Goal: Information Seeking & Learning: Find contact information

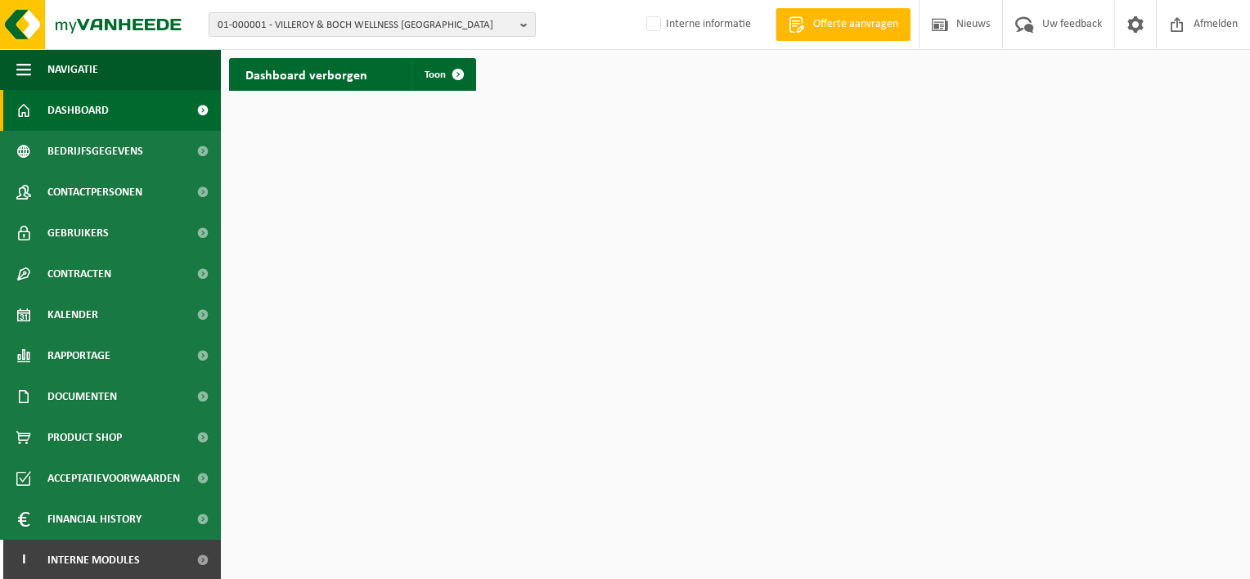
click at [525, 23] on b "button" at bounding box center [527, 24] width 15 height 23
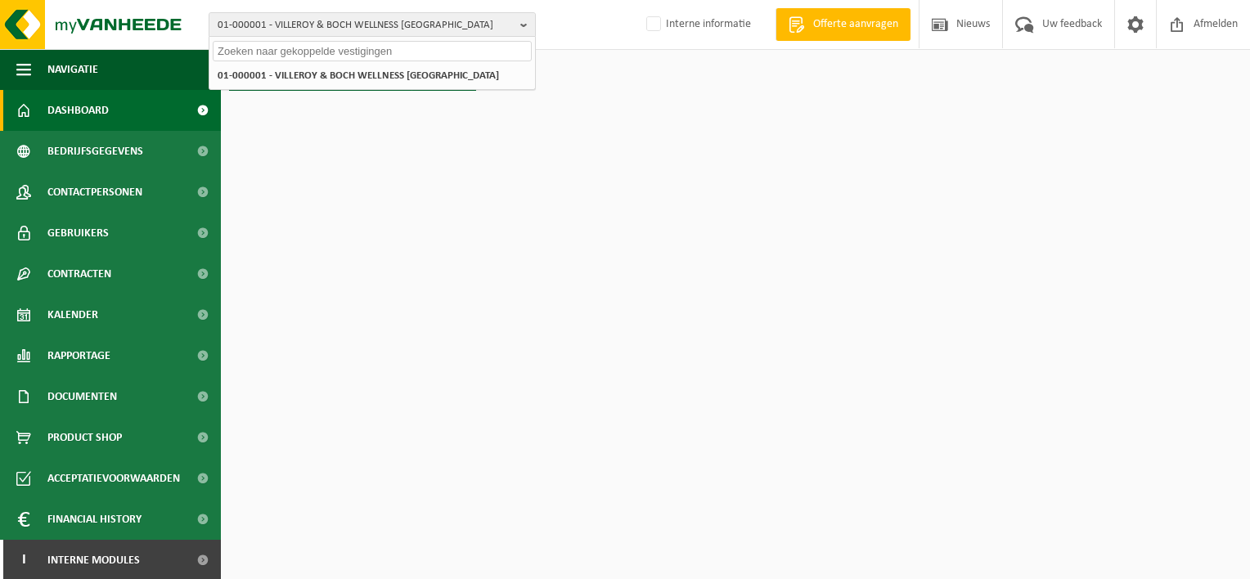
click at [239, 52] on input "text" at bounding box center [372, 51] width 319 height 20
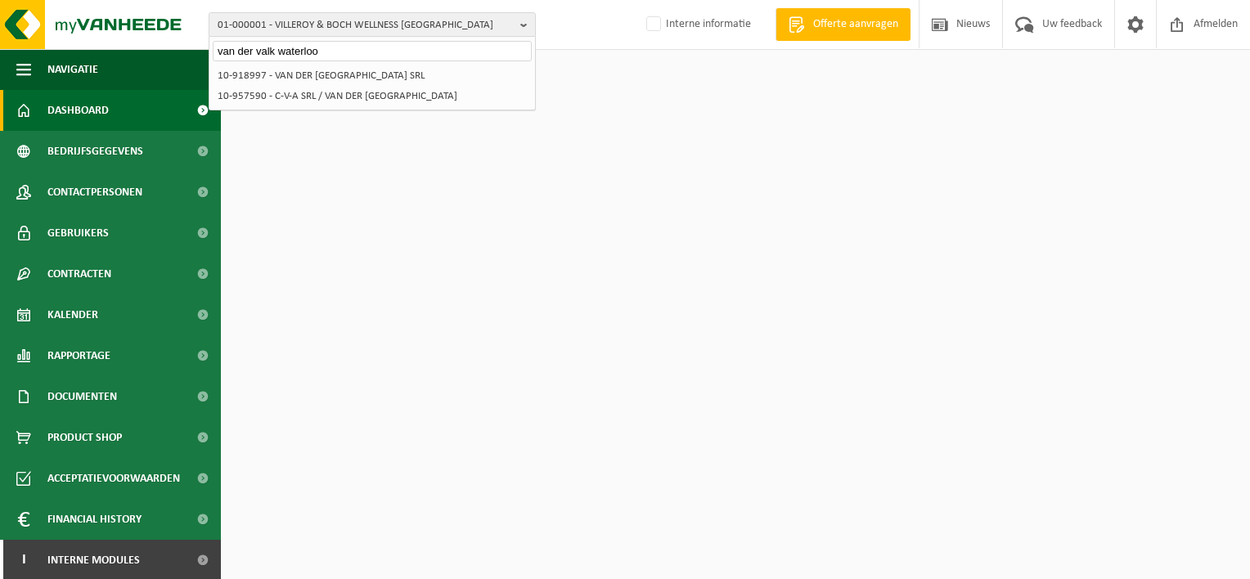
type input "van der valk waterloo"
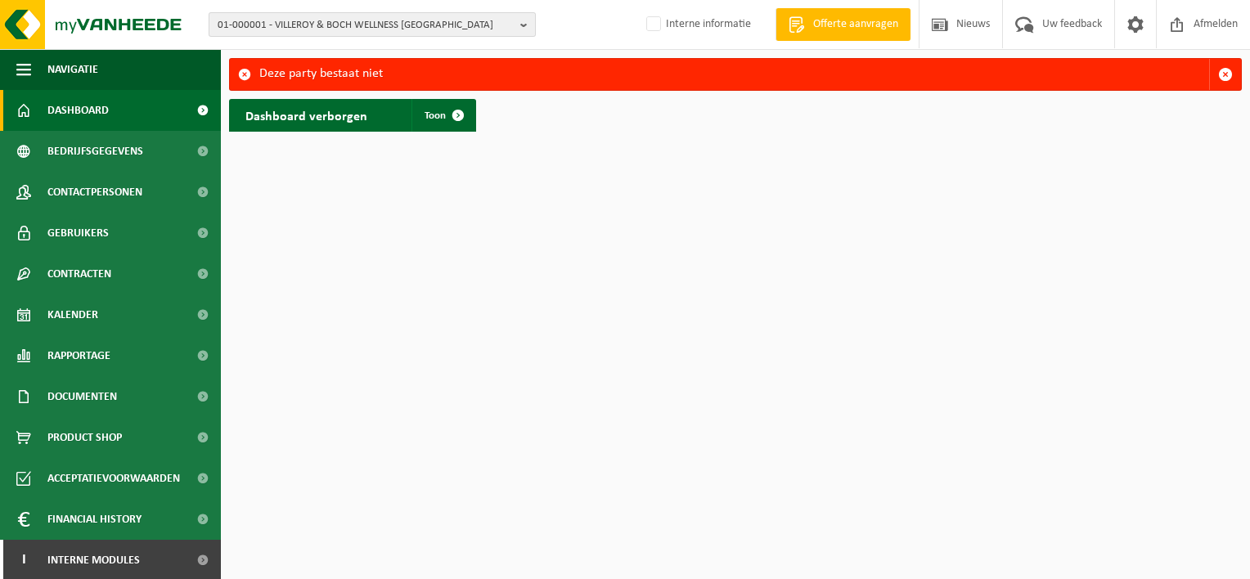
click at [528, 30] on b "button" at bounding box center [527, 24] width 15 height 23
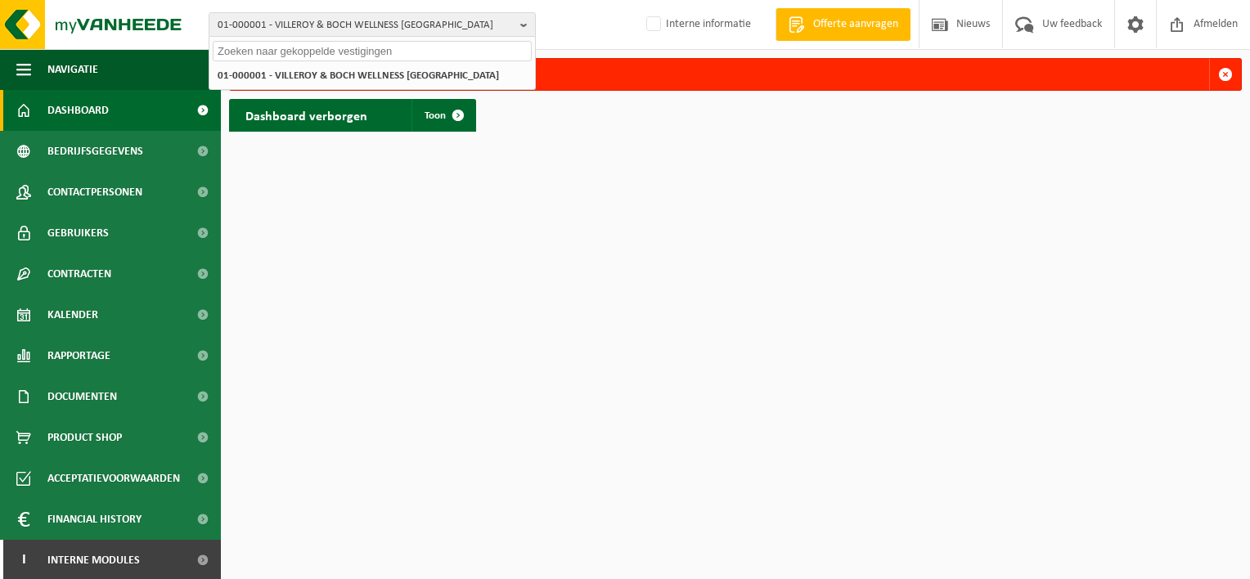
click at [275, 56] on input "text" at bounding box center [372, 51] width 319 height 20
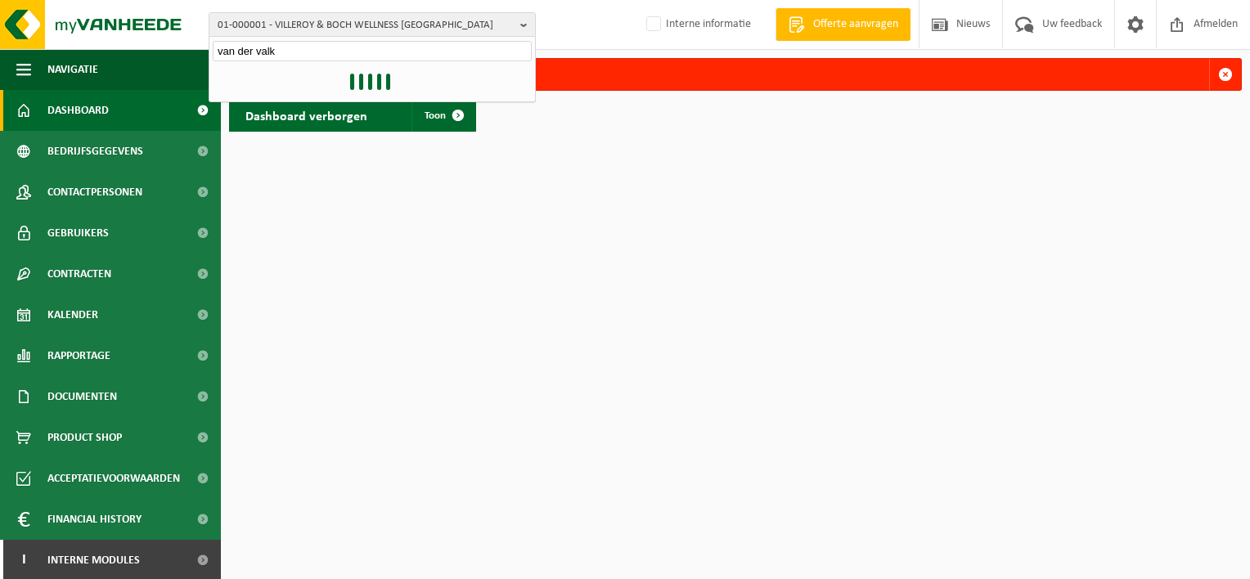
type input "van der valk"
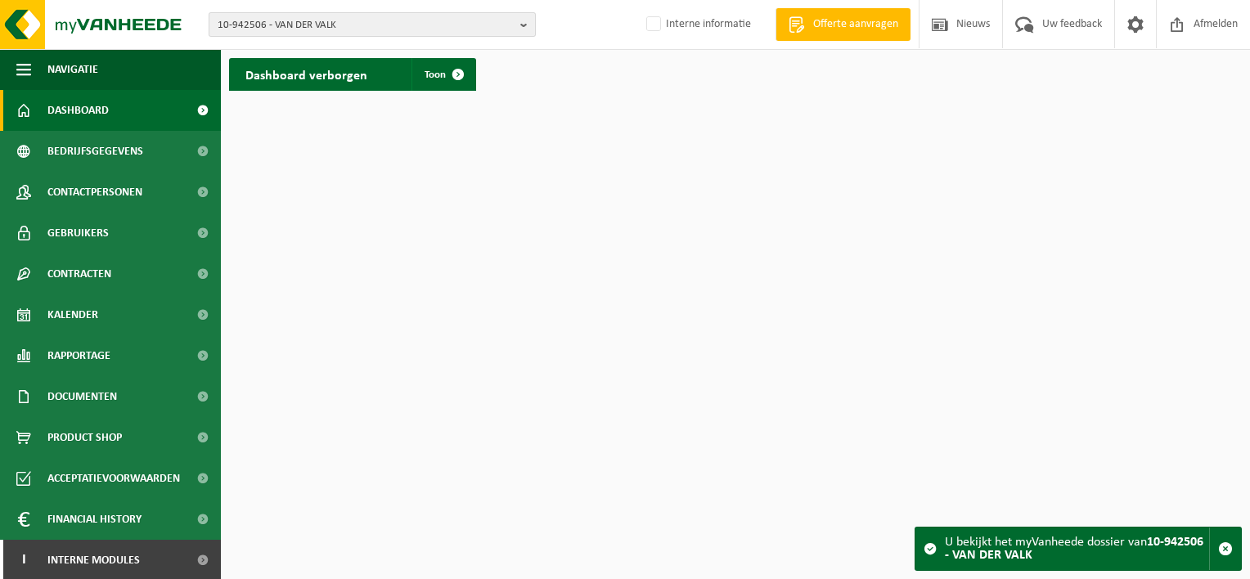
click at [524, 23] on b "button" at bounding box center [527, 24] width 15 height 23
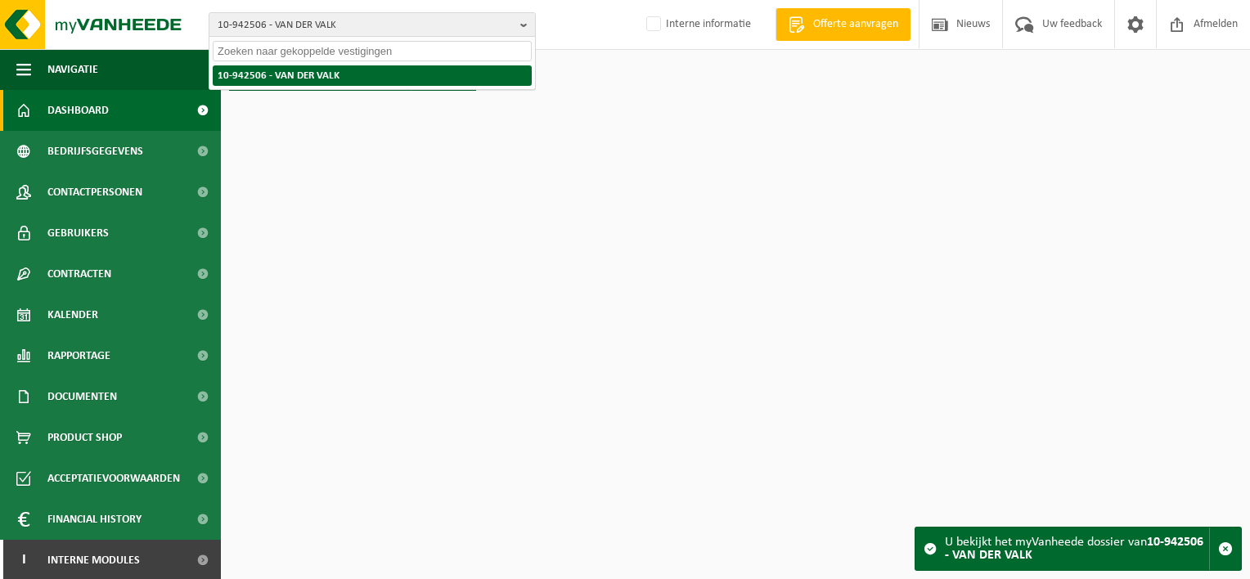
click at [258, 79] on li "10-942506 - VAN DER VALK" at bounding box center [372, 75] width 319 height 20
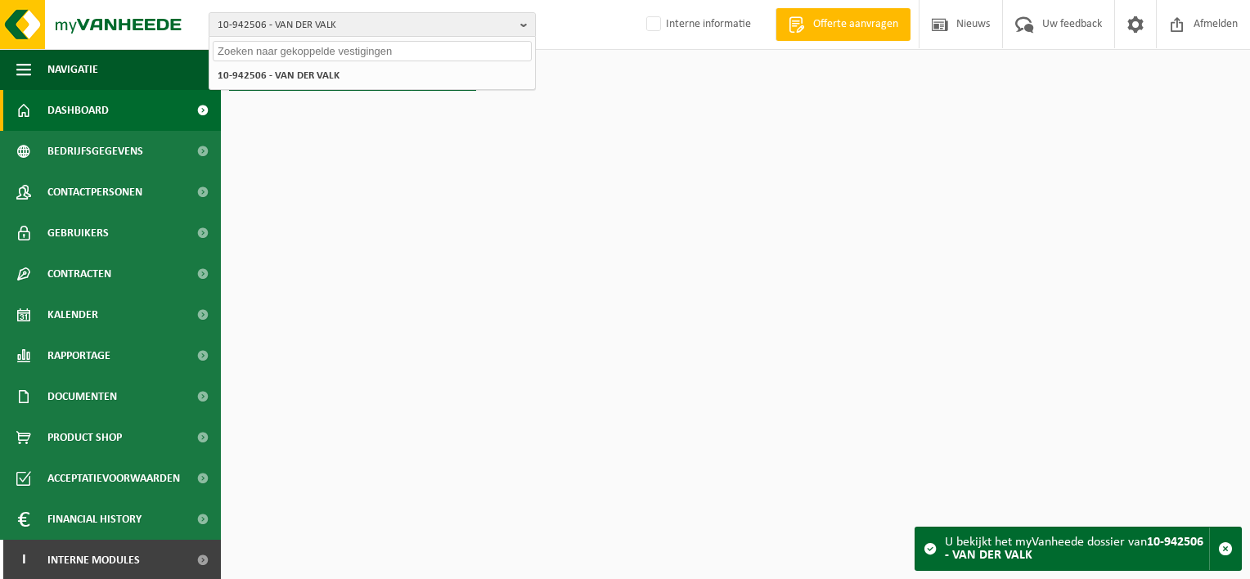
click at [247, 49] on input "text" at bounding box center [372, 51] width 319 height 20
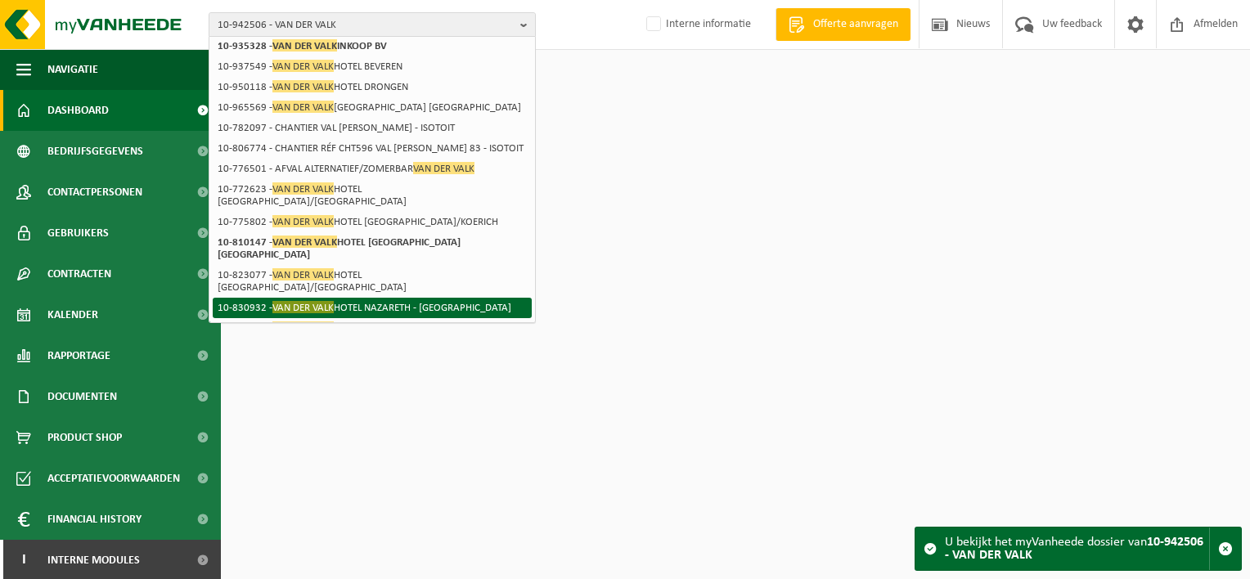
scroll to position [257, 0]
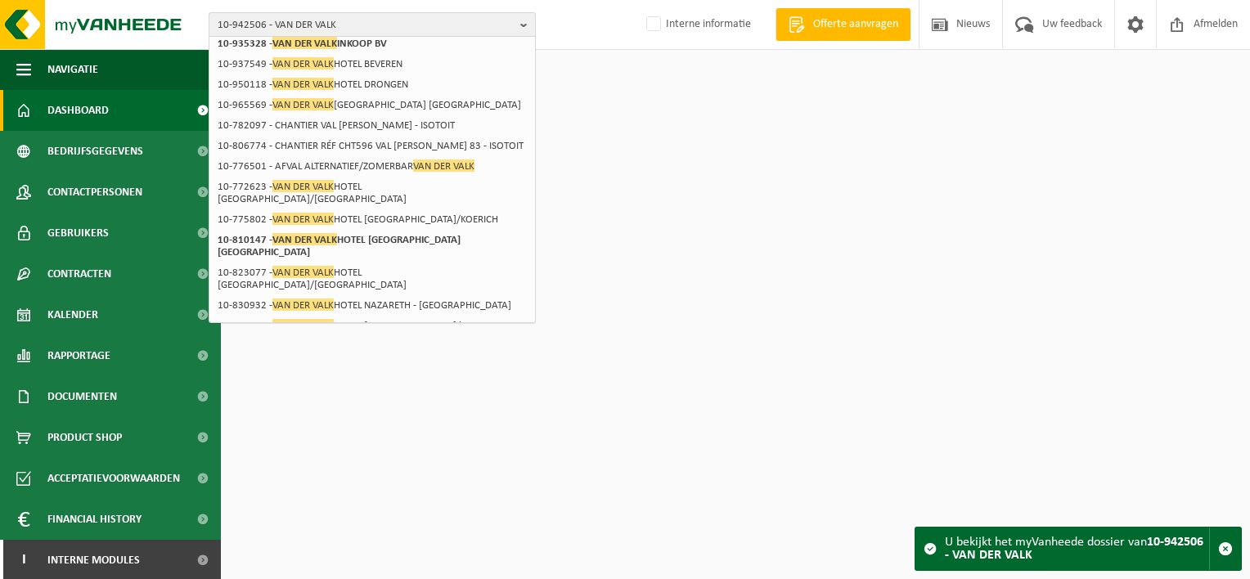
click at [342, 20] on span "10-942506 - VAN DER VALK" at bounding box center [366, 25] width 296 height 25
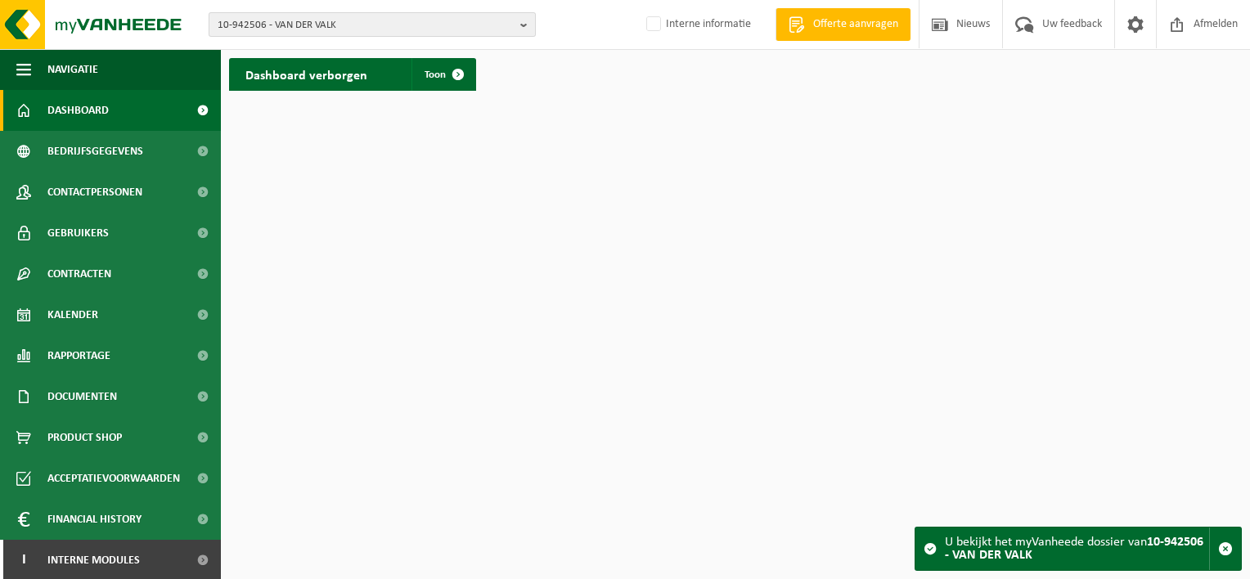
click at [344, 20] on span "10-942506 - VAN DER VALK" at bounding box center [366, 25] width 296 height 25
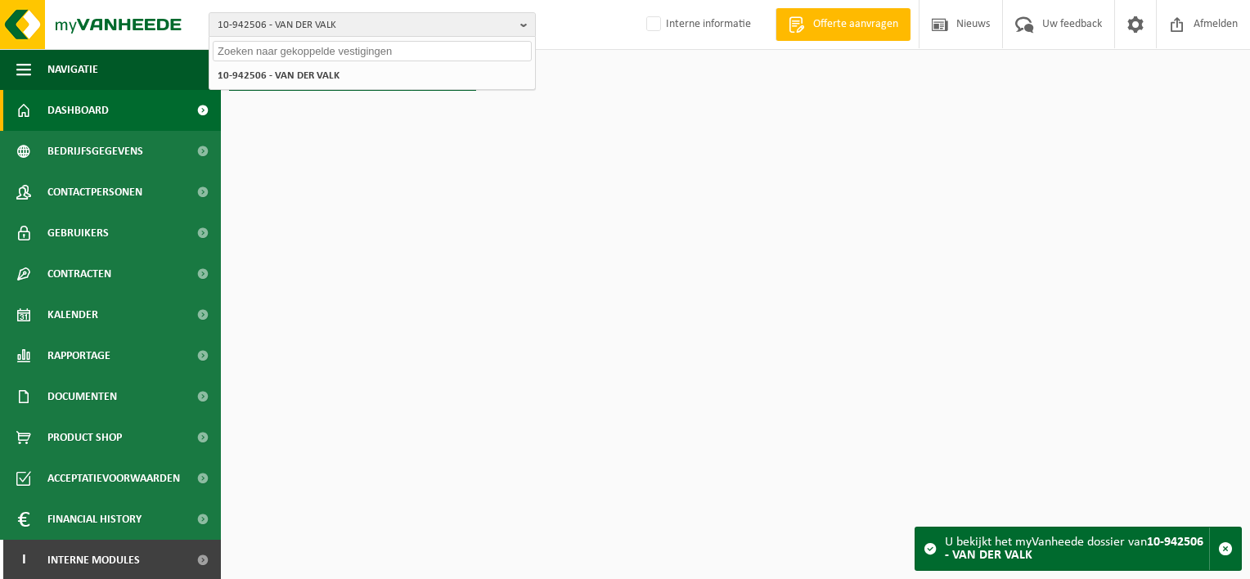
click at [265, 47] on input "text" at bounding box center [372, 51] width 319 height 20
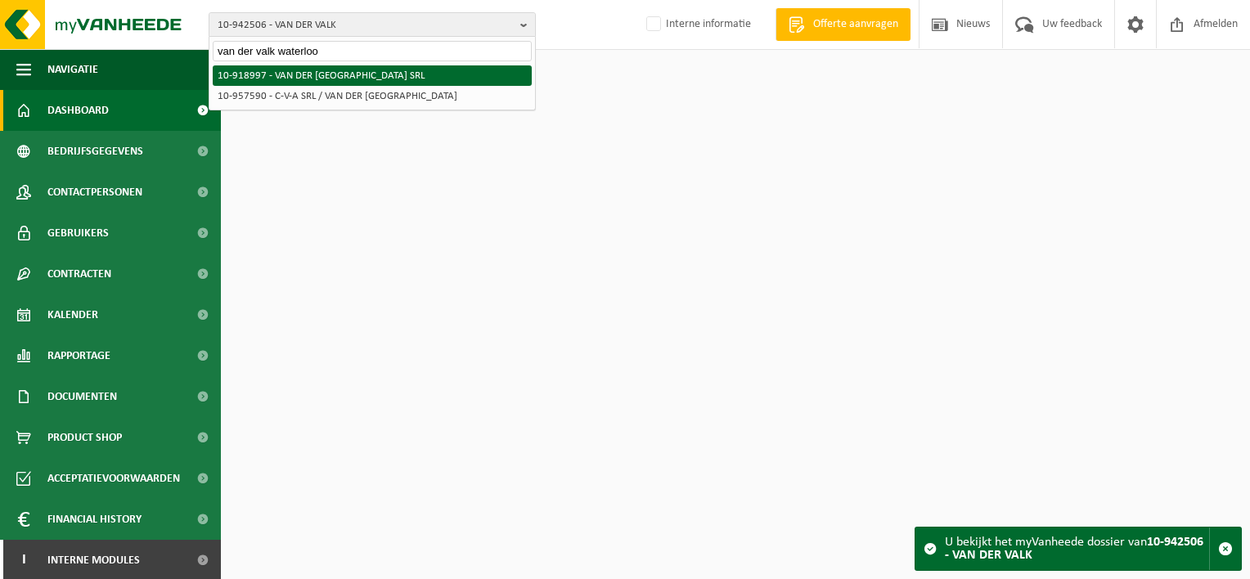
type input "van der valk waterloo"
click at [315, 72] on li "10-918997 - VAN DER [GEOGRAPHIC_DATA] SRL" at bounding box center [372, 75] width 319 height 20
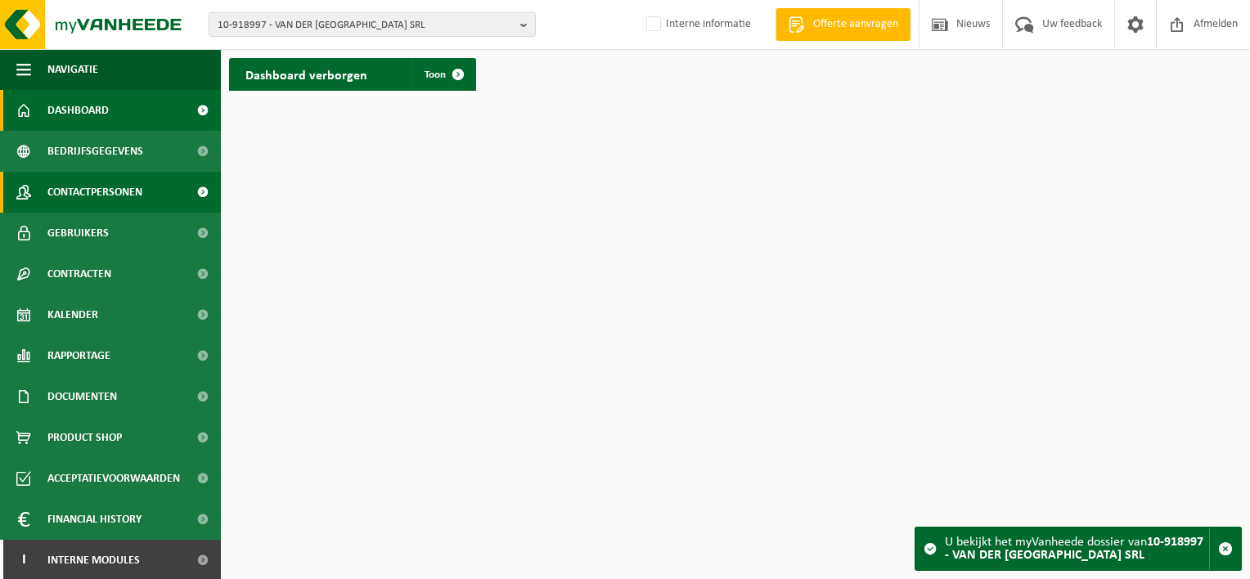
click at [108, 189] on span "Contactpersonen" at bounding box center [94, 192] width 95 height 41
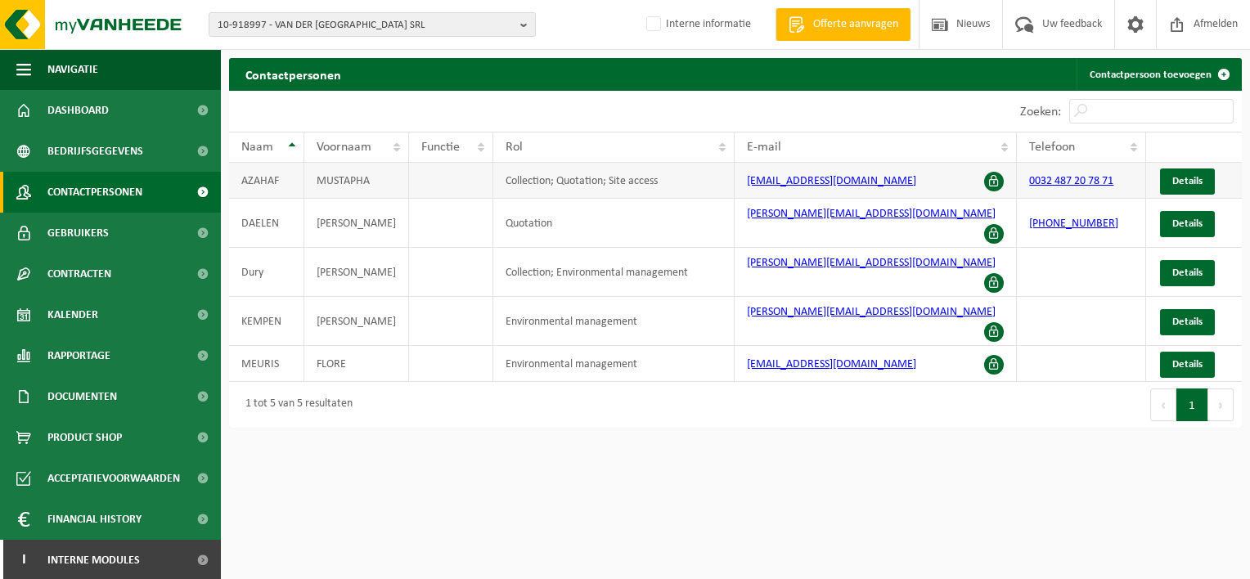
drag, startPoint x: 922, startPoint y: 182, endPoint x: 747, endPoint y: 191, distance: 175.3
click at [747, 191] on td "[EMAIL_ADDRESS][DOMAIN_NAME]" at bounding box center [876, 181] width 282 height 36
drag, startPoint x: 747, startPoint y: 191, endPoint x: 768, endPoint y: 182, distance: 23.1
copy link "[EMAIL_ADDRESS][DOMAIN_NAME]"
